Goal: Find specific page/section: Find specific page/section

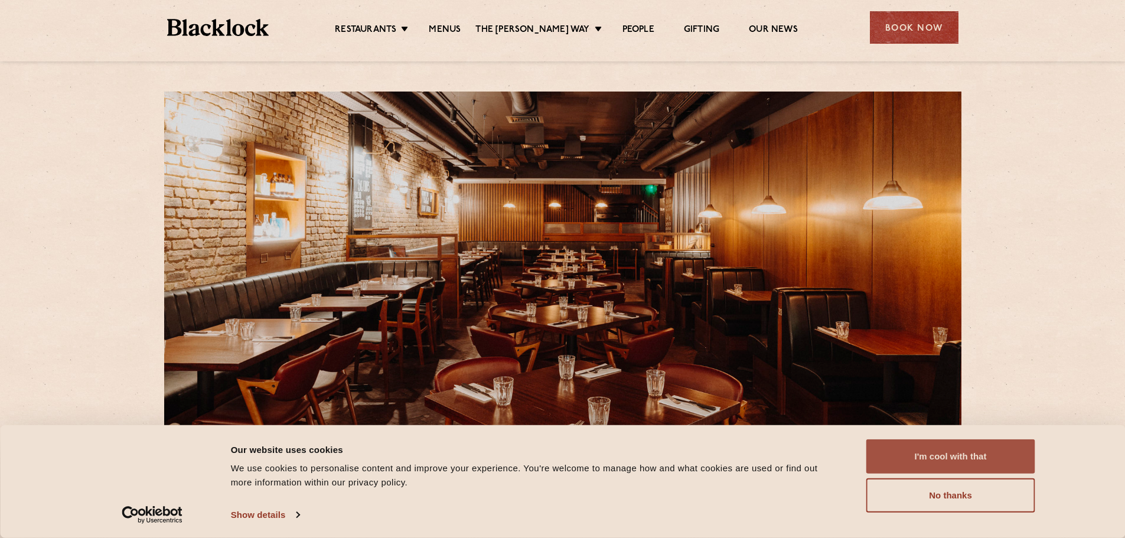
click at [976, 457] on button "I'm cool with that" at bounding box center [950, 456] width 169 height 34
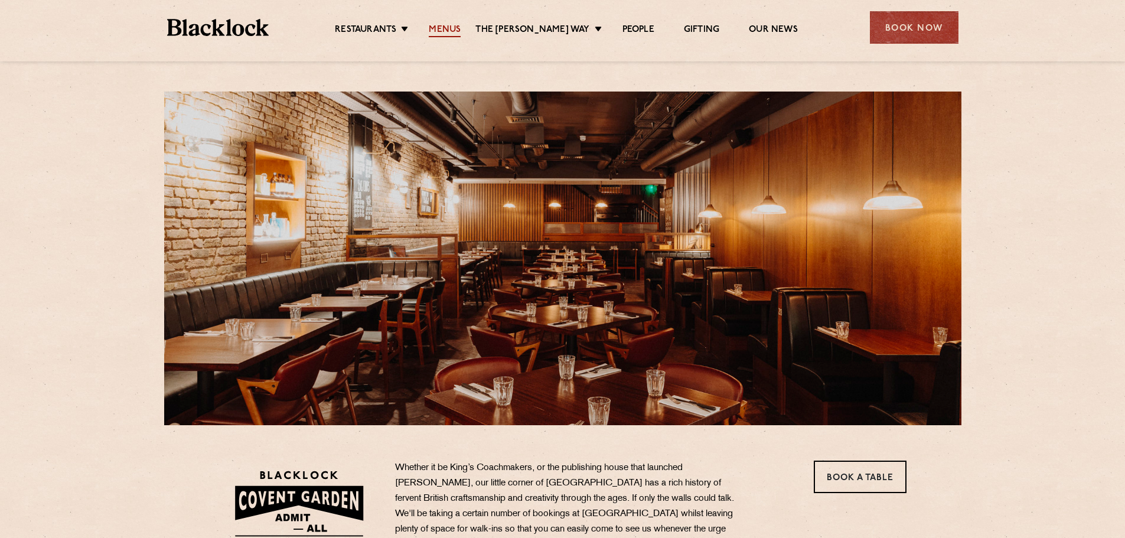
click at [461, 32] on link "Menus" at bounding box center [445, 30] width 32 height 13
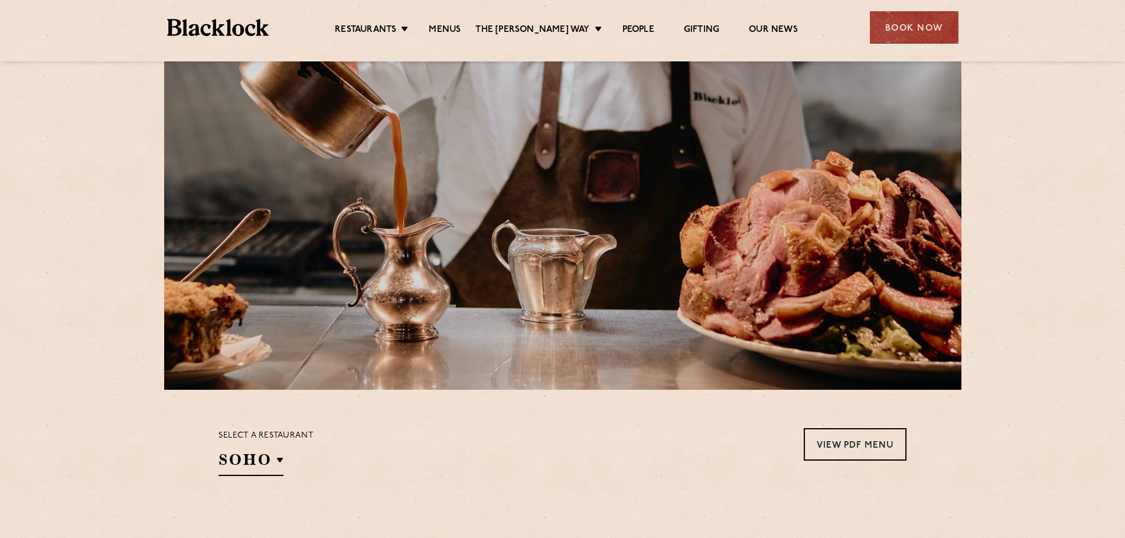
scroll to position [236, 0]
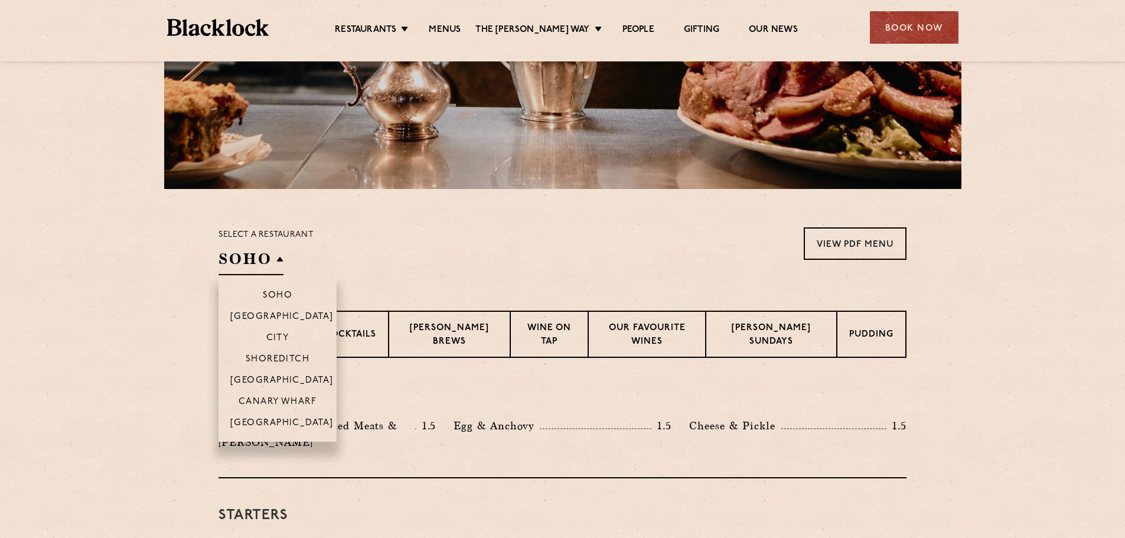
click at [273, 260] on h2 "SOHO" at bounding box center [251, 262] width 65 height 27
click at [300, 379] on p "[GEOGRAPHIC_DATA]" at bounding box center [281, 382] width 103 height 12
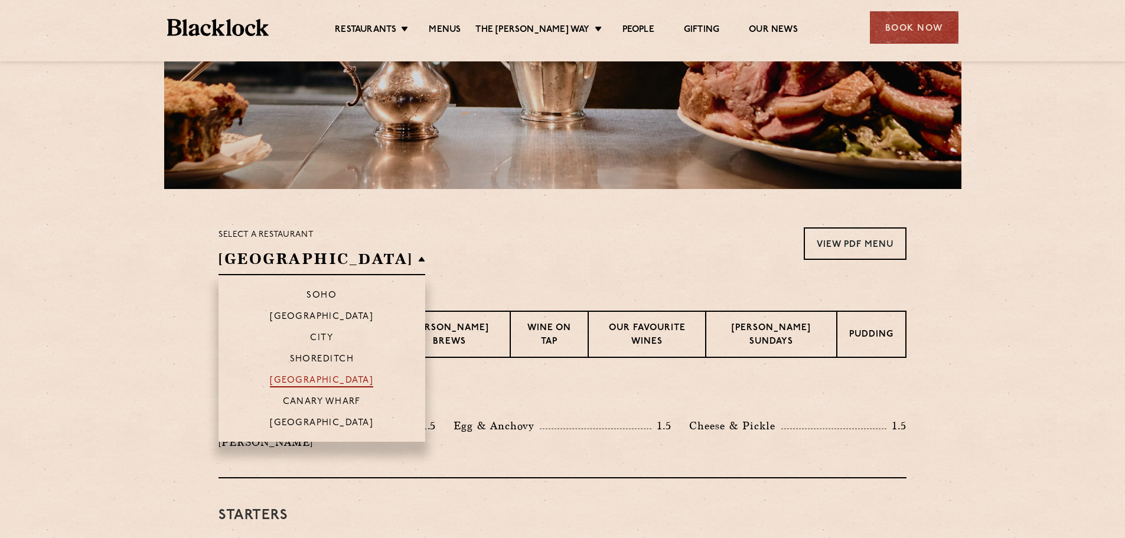
click at [300, 379] on p "[GEOGRAPHIC_DATA]" at bounding box center [321, 382] width 103 height 12
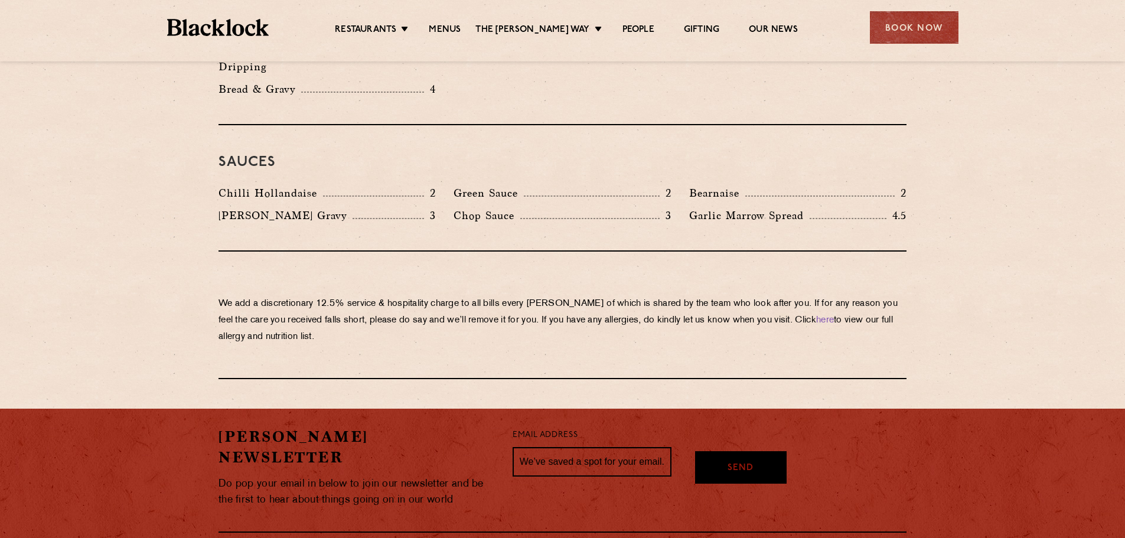
scroll to position [2031, 0]
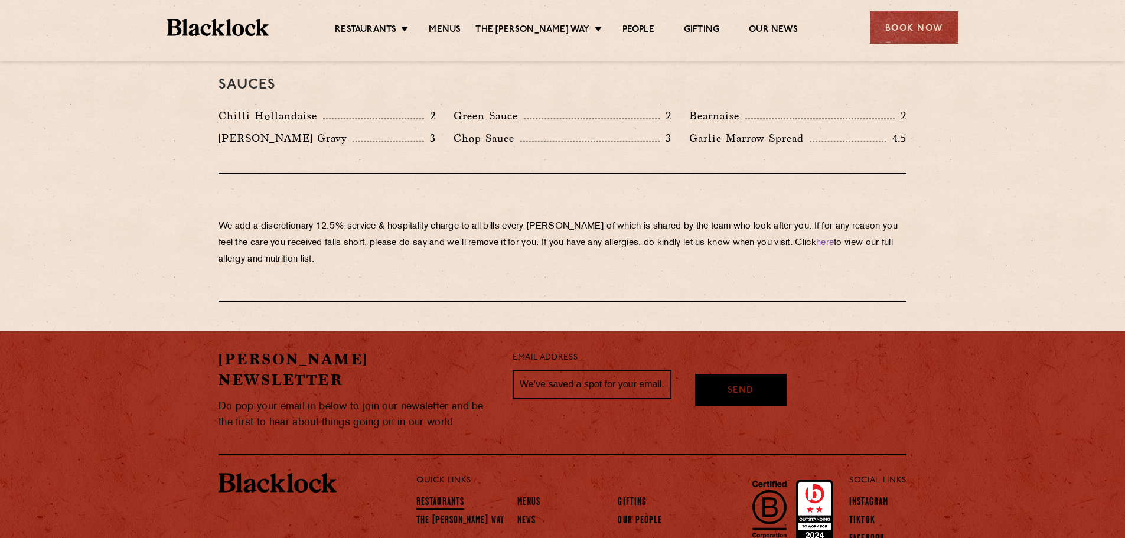
click at [435, 497] on link "Restaurants" at bounding box center [440, 503] width 48 height 13
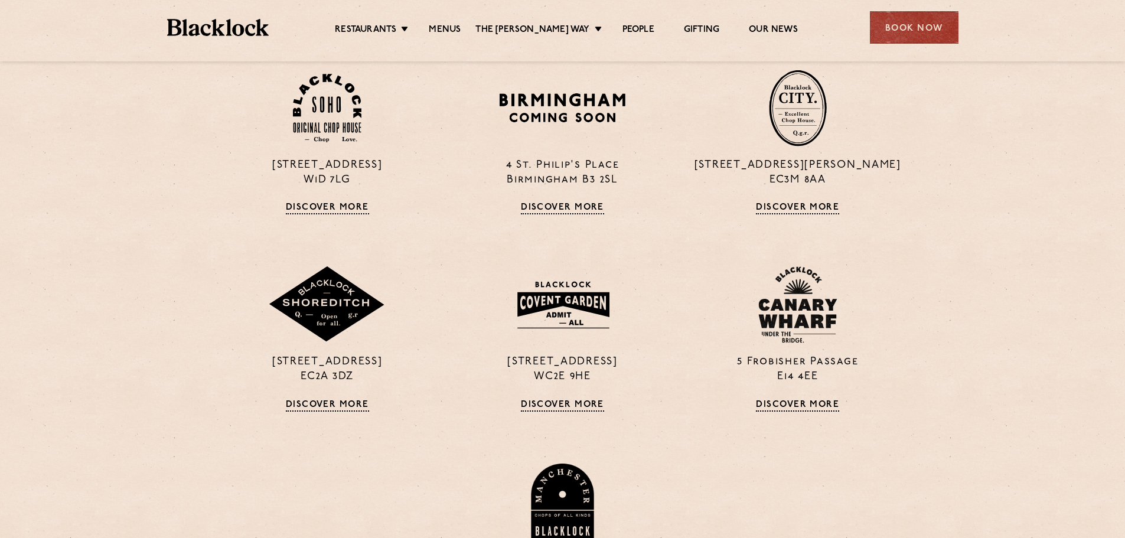
scroll to position [531, 0]
